Goal: Task Accomplishment & Management: Complete application form

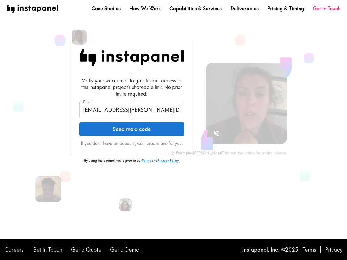
click at [174, 130] on button "Send me a code" at bounding box center [131, 130] width 105 height 14
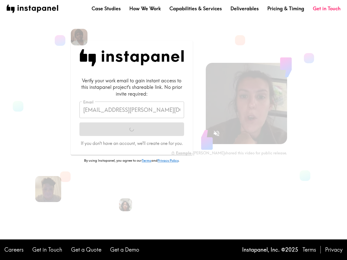
click at [79, 37] on img at bounding box center [79, 37] width 17 height 17
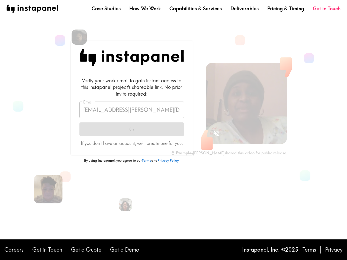
click at [48, 189] on img at bounding box center [48, 189] width 29 height 29
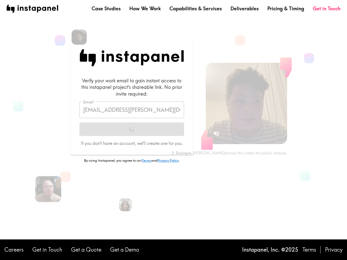
click at [216, 133] on icon "Sound is off" at bounding box center [217, 134] width 6 height 6
click at [247, 104] on video at bounding box center [246, 103] width 81 height 81
click at [126, 205] on img at bounding box center [126, 205] width 14 height 14
